Goal: Task Accomplishment & Management: Use online tool/utility

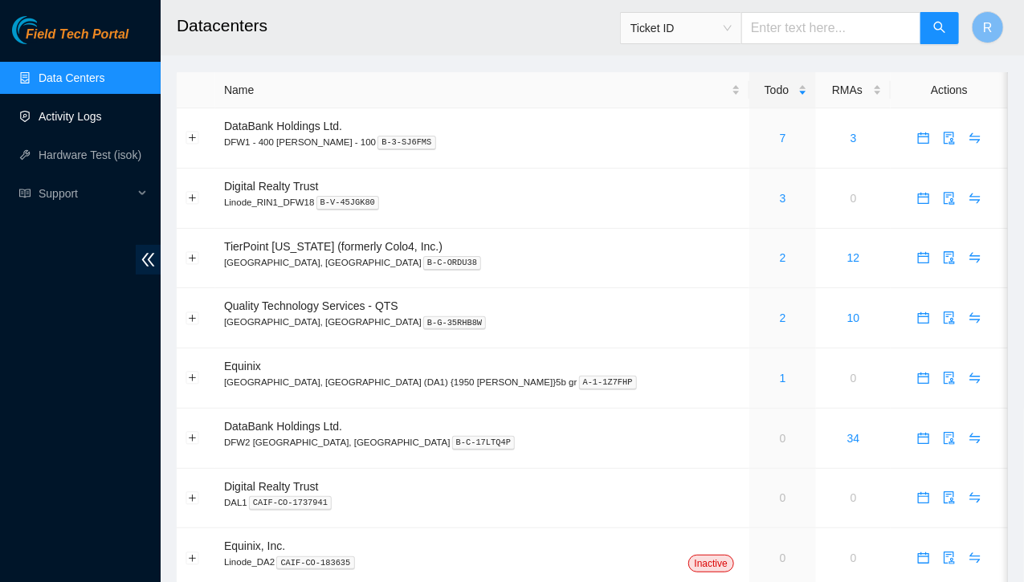
click at [62, 119] on link "Activity Logs" at bounding box center [70, 116] width 63 height 13
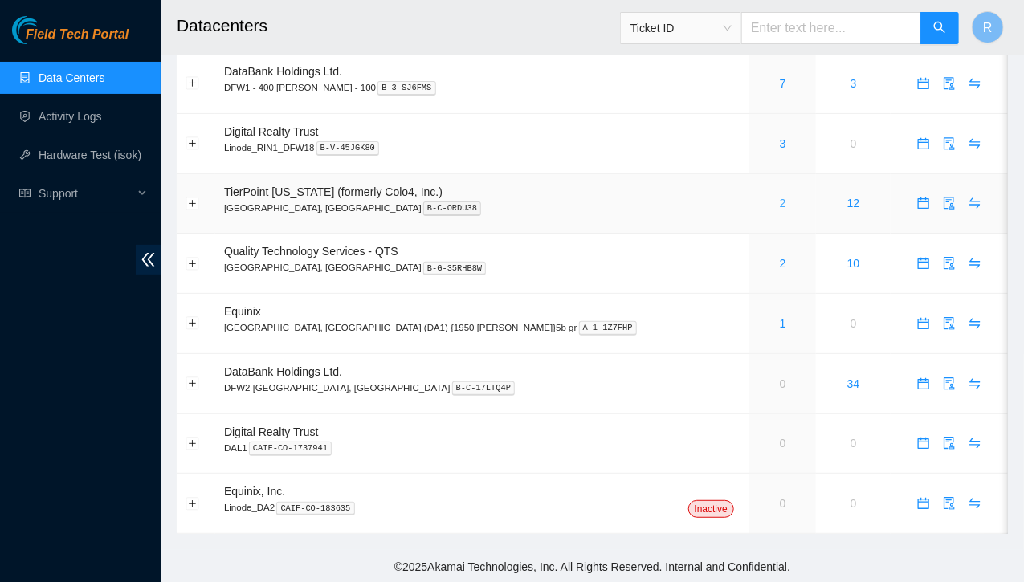
click at [780, 207] on link "2" at bounding box center [783, 203] width 6 height 13
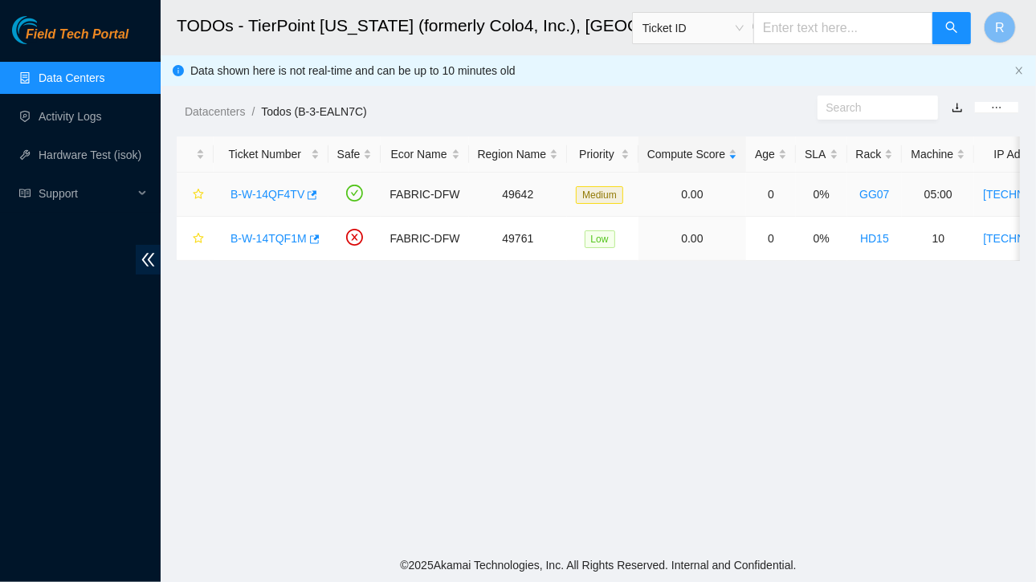
click at [295, 193] on link "B-W-14QF4TV" at bounding box center [267, 194] width 74 height 13
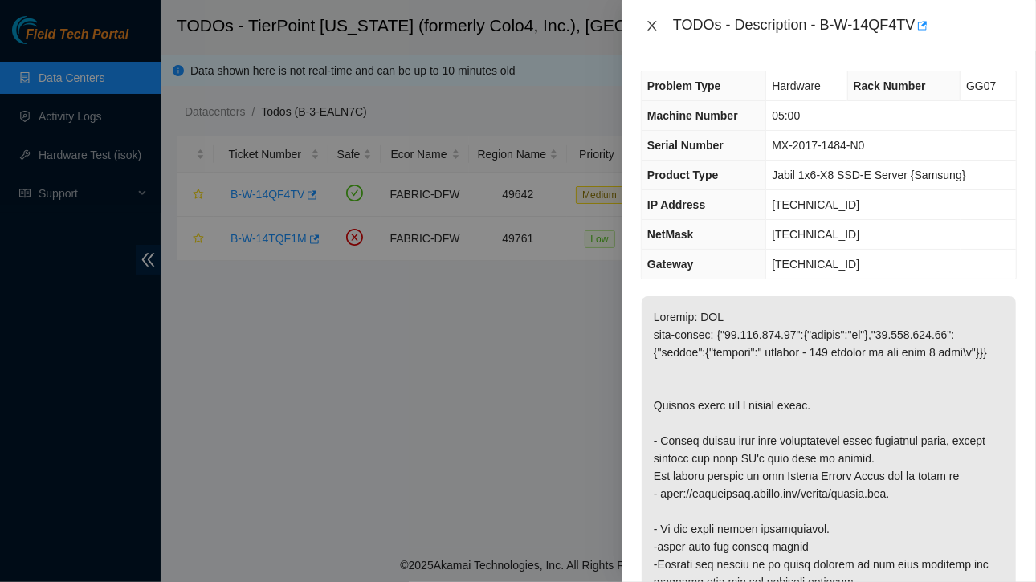
click at [649, 22] on icon "close" at bounding box center [651, 26] width 9 height 10
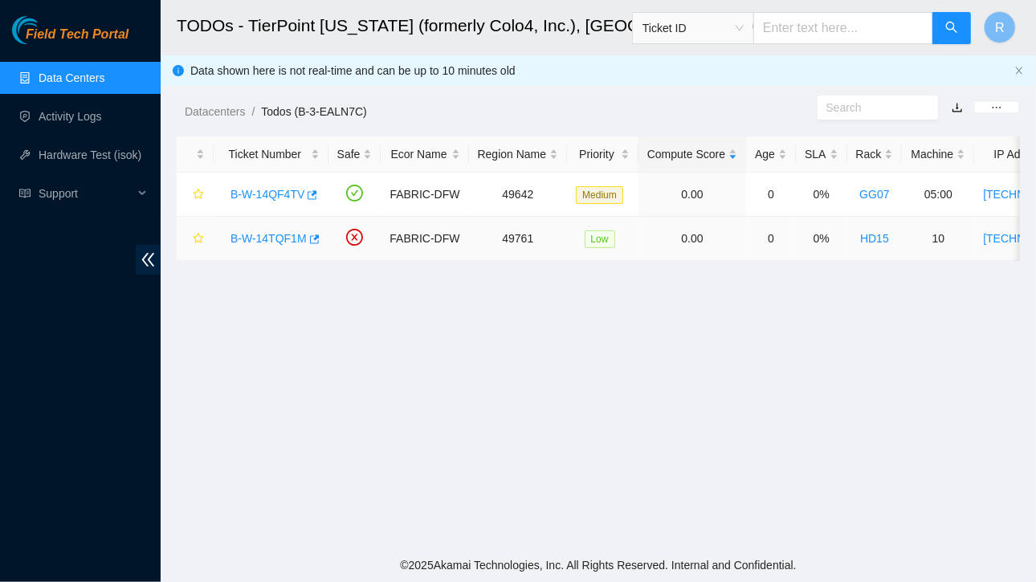
click at [283, 242] on link "B-W-14TQF1M" at bounding box center [268, 238] width 76 height 13
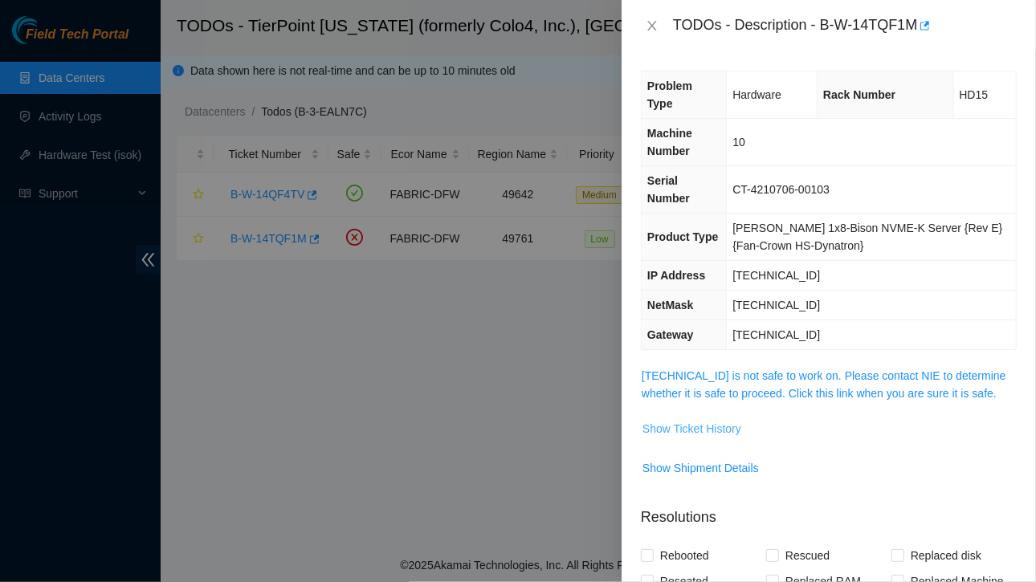
click at [716, 420] on span "Show Ticket History" at bounding box center [691, 429] width 99 height 18
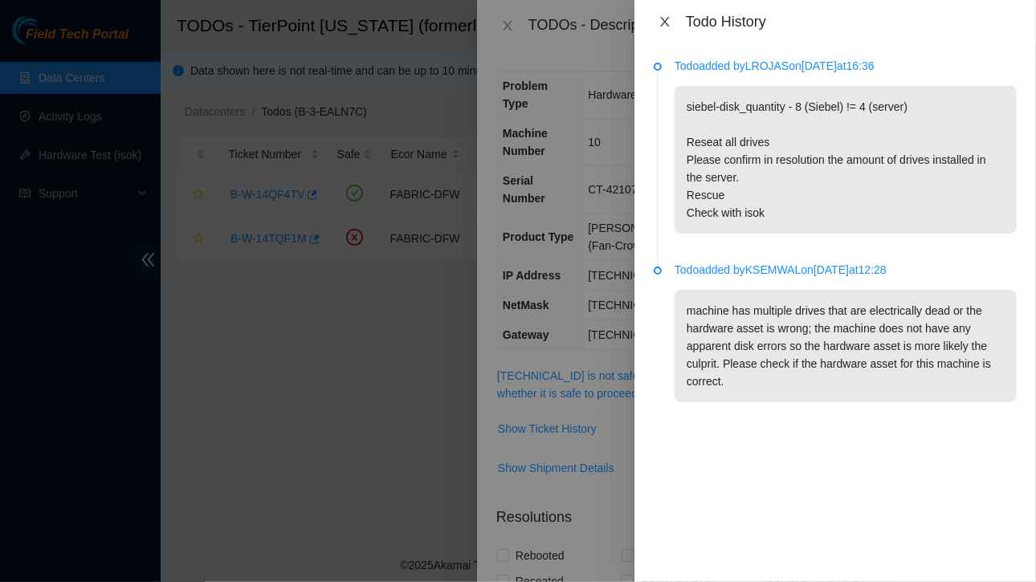
click at [665, 18] on icon "close" at bounding box center [664, 21] width 13 height 13
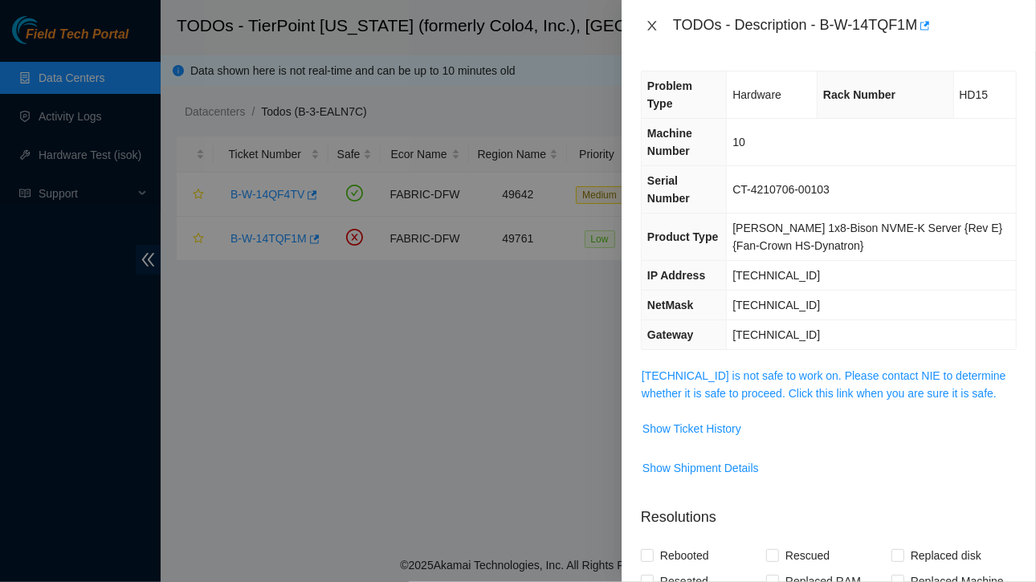
click at [649, 25] on icon "close" at bounding box center [652, 25] width 13 height 13
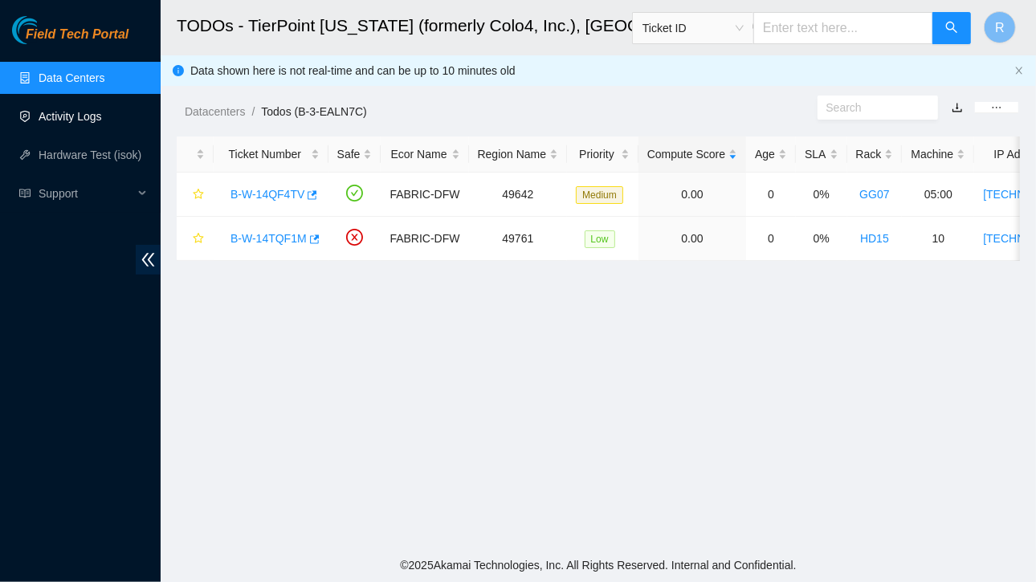
click at [86, 120] on link "Activity Logs" at bounding box center [70, 116] width 63 height 13
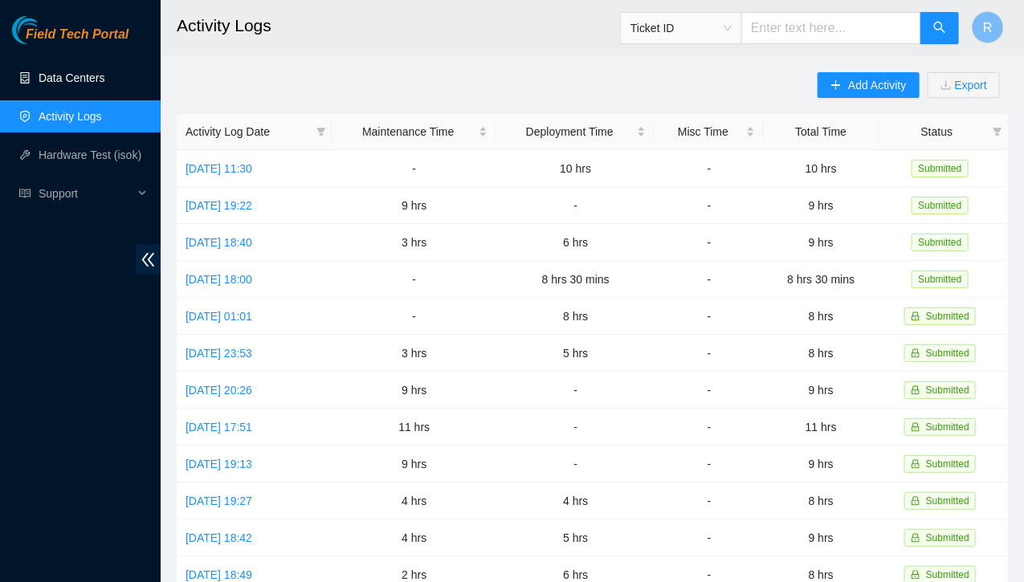
click at [75, 78] on link "Data Centers" at bounding box center [72, 77] width 66 height 13
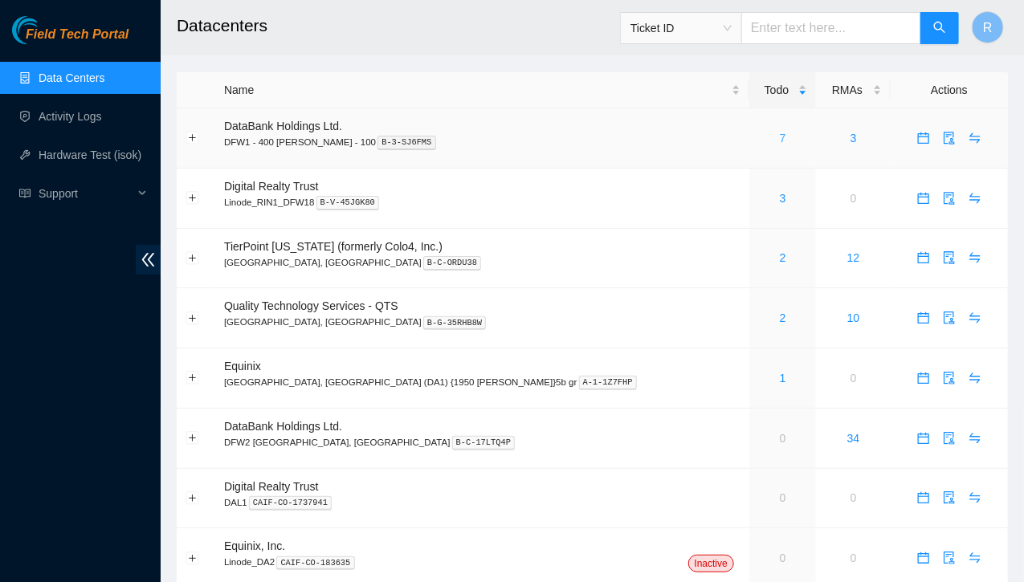
click at [780, 136] on link "7" at bounding box center [783, 138] width 6 height 13
